Goal: Check status: Check status

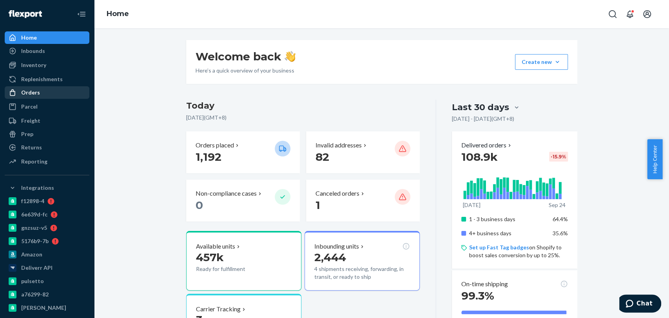
click at [42, 96] on div "Orders" at bounding box center [46, 92] width 83 height 11
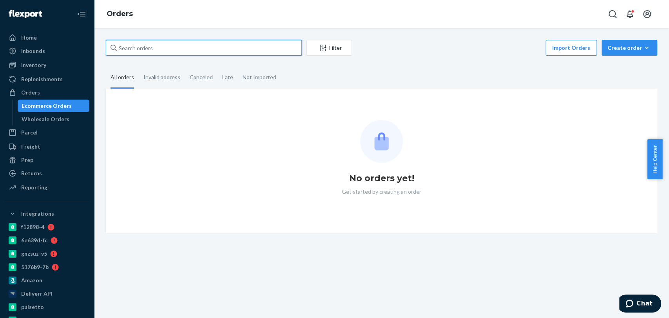
click at [130, 55] on input "text" at bounding box center [204, 48] width 196 height 16
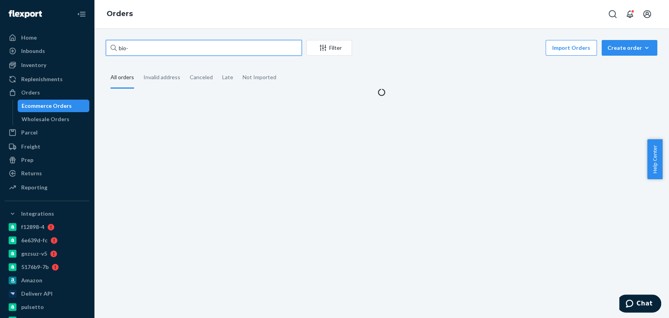
paste input "2775489"
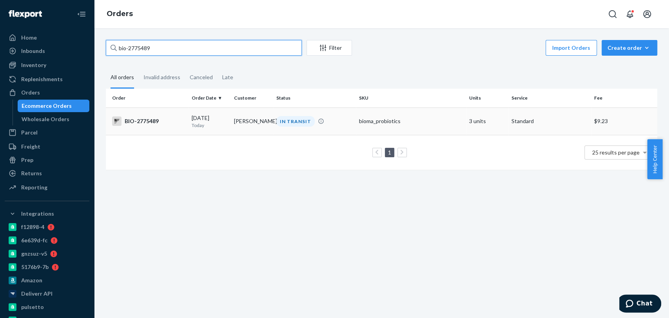
type input "bio-2775489"
click at [267, 119] on td "[PERSON_NAME]" at bounding box center [252, 120] width 42 height 27
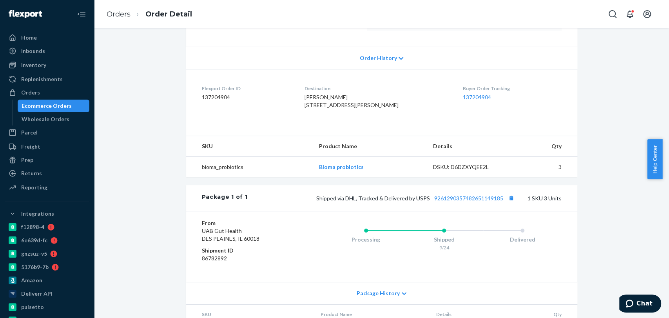
scroll to position [156, 0]
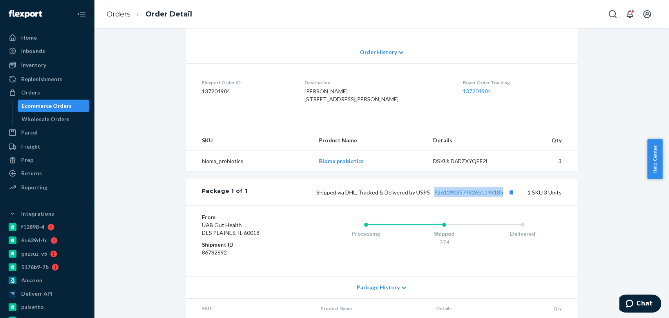
drag, startPoint x: 429, startPoint y: 208, endPoint x: 502, endPoint y: 214, distance: 73.1
click at [502, 205] on div "Package 1 of 1 Shipped via DHL, Tracked & Delivered by USPS 9261290357482651149…" at bounding box center [381, 192] width 391 height 26
copy link "9261290357482651149185"
click at [130, 15] on li "Order Detail" at bounding box center [161, 14] width 62 height 11
click at [114, 16] on link "Orders" at bounding box center [119, 14] width 24 height 9
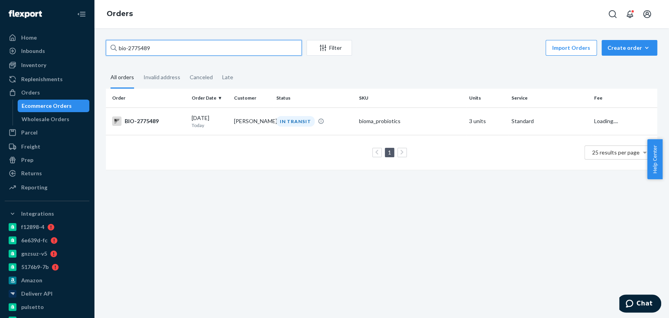
click at [167, 51] on input "bio-2775489" at bounding box center [204, 48] width 196 height 16
paste input "46660"
type input "bio-2746660"
click at [324, 123] on div "DELIVERED" at bounding box center [315, 121] width 80 height 11
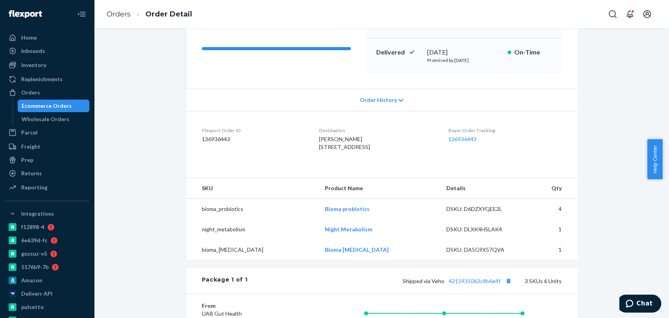
scroll to position [103, 0]
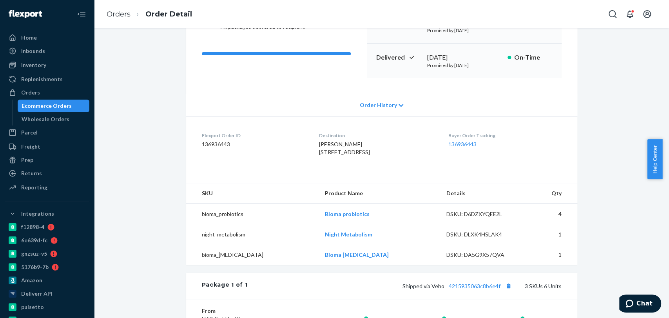
click at [526, 175] on dl "Flexport Order ID 136936443 Destination [PERSON_NAME] [STREET_ADDRESS] US Buyer…" at bounding box center [381, 145] width 391 height 59
click at [121, 16] on link "Orders" at bounding box center [119, 14] width 24 height 9
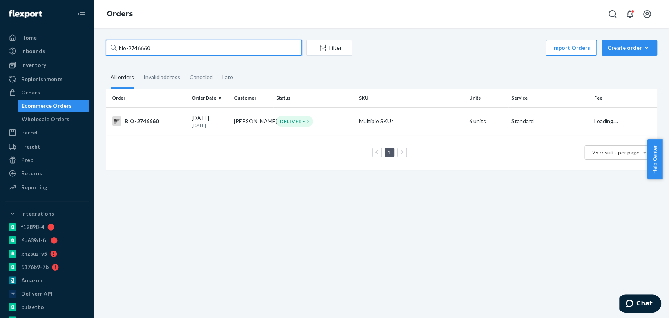
click at [170, 40] on input "bio-2746660" at bounding box center [204, 48] width 196 height 16
paste input "66248"
type input "bio-2766248"
click at [345, 123] on div "IN TRANSIT" at bounding box center [315, 121] width 80 height 11
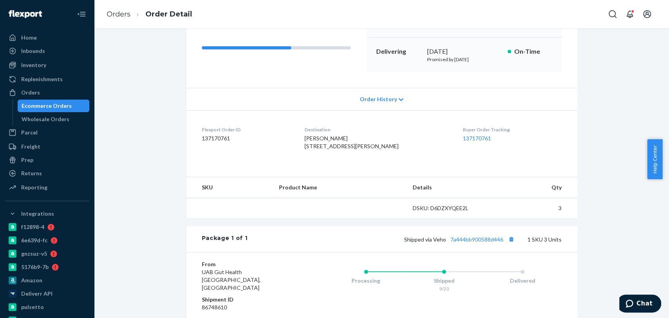
scroll to position [112, 0]
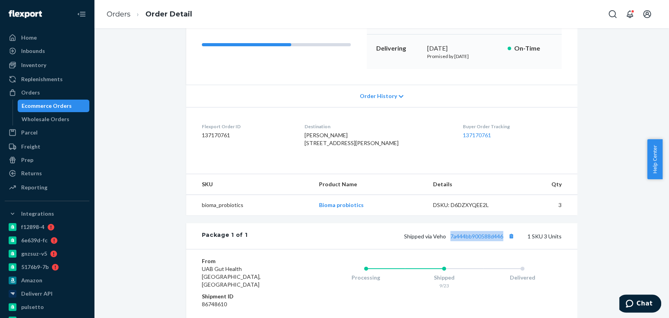
drag, startPoint x: 447, startPoint y: 257, endPoint x: 502, endPoint y: 258, distance: 54.5
click at [502, 249] on div "Package 1 of 1 Shipped via Veho 7a444bb900588d446 1 SKU 3 Units" at bounding box center [381, 236] width 391 height 26
copy link "7a444bb900588d446"
